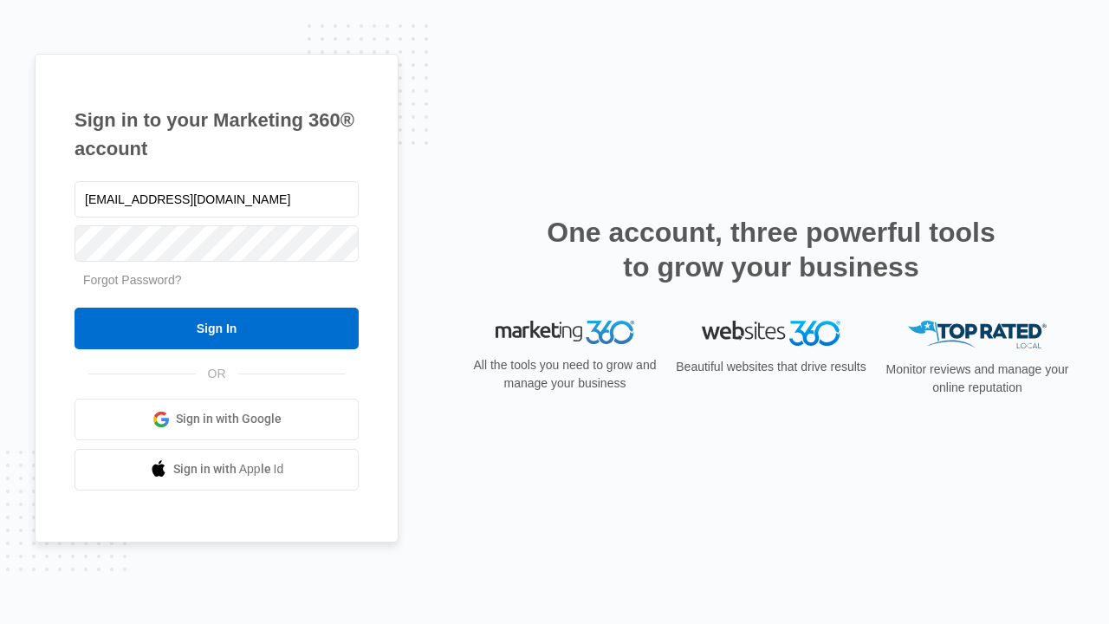
type input "[EMAIL_ADDRESS][DOMAIN_NAME]"
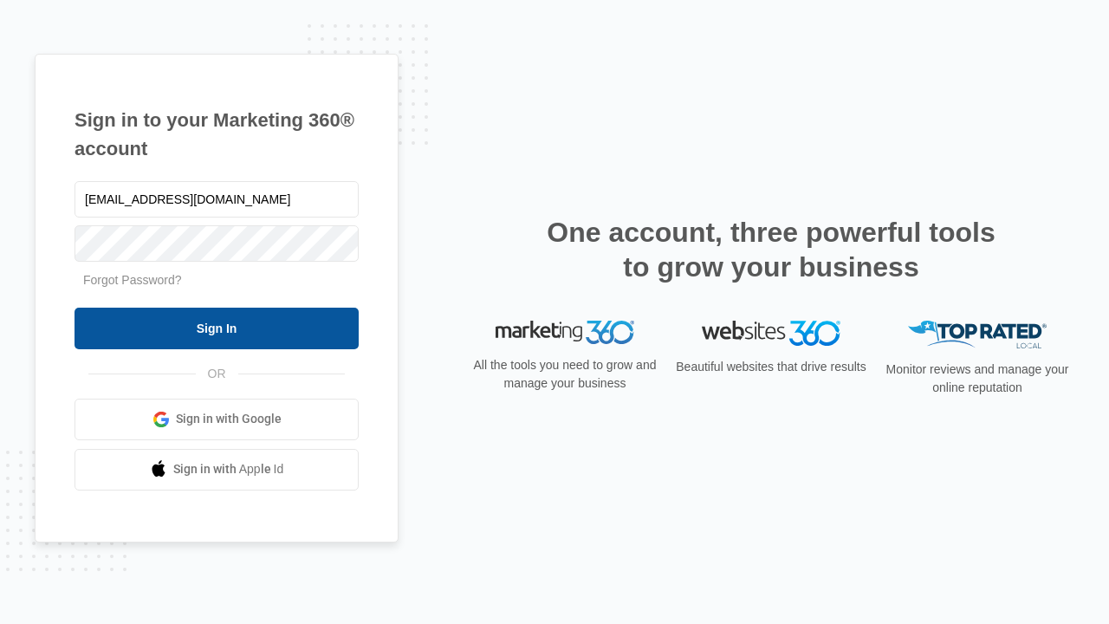
click at [217, 328] on input "Sign In" at bounding box center [217, 329] width 284 height 42
